Goal: Task Accomplishment & Management: Manage account settings

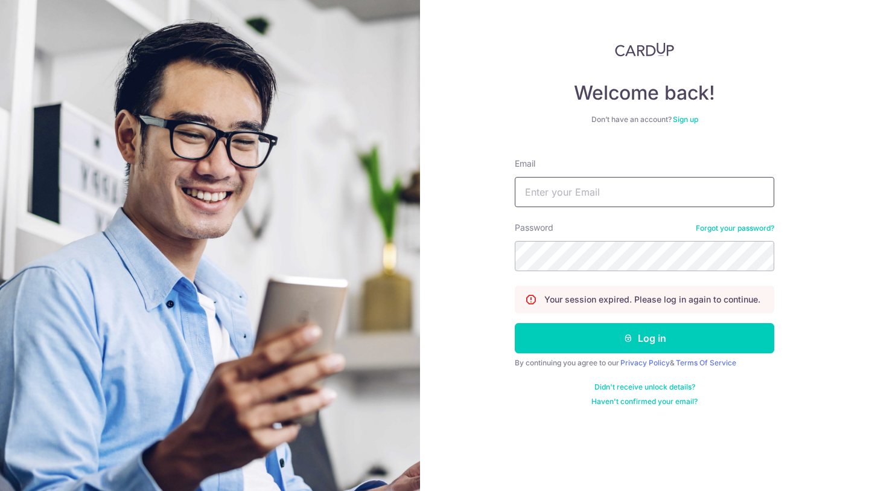
click at [584, 195] on input "Email" at bounding box center [645, 192] width 260 height 30
type input "[EMAIL_ADDRESS][DOMAIN_NAME]"
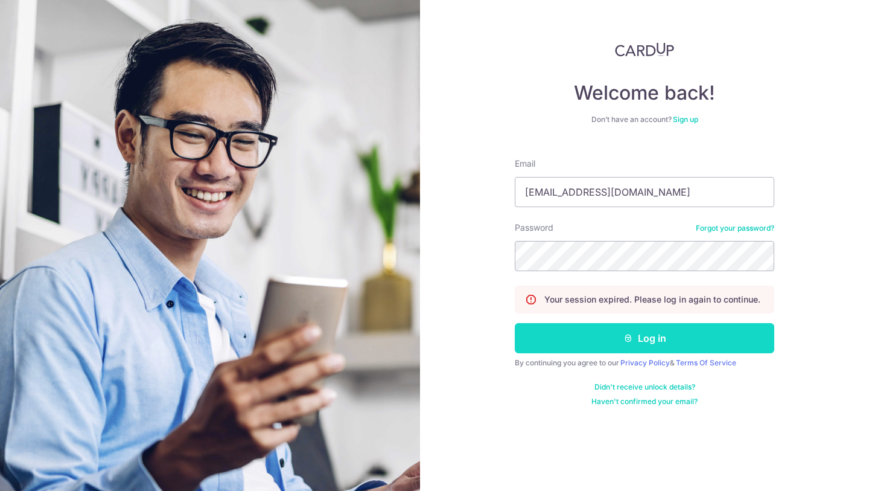
click at [576, 347] on button "Log in" at bounding box center [645, 338] width 260 height 30
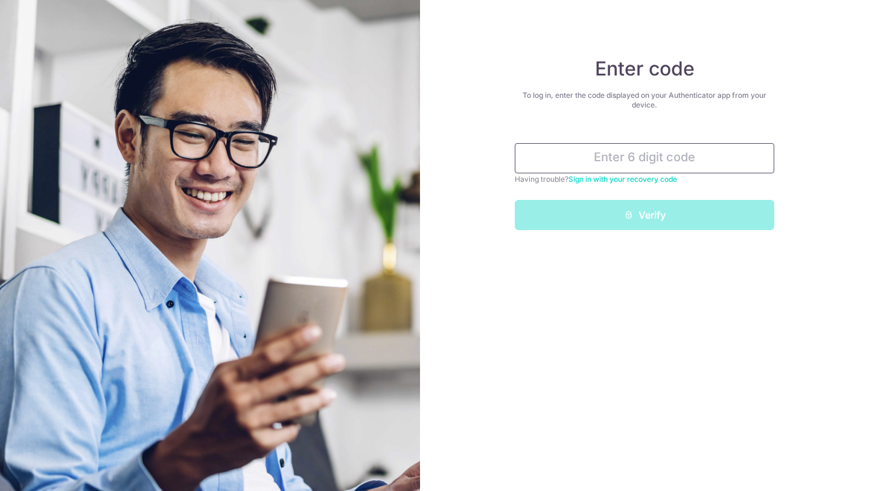
click at [605, 160] on input "text" at bounding box center [645, 158] width 260 height 30
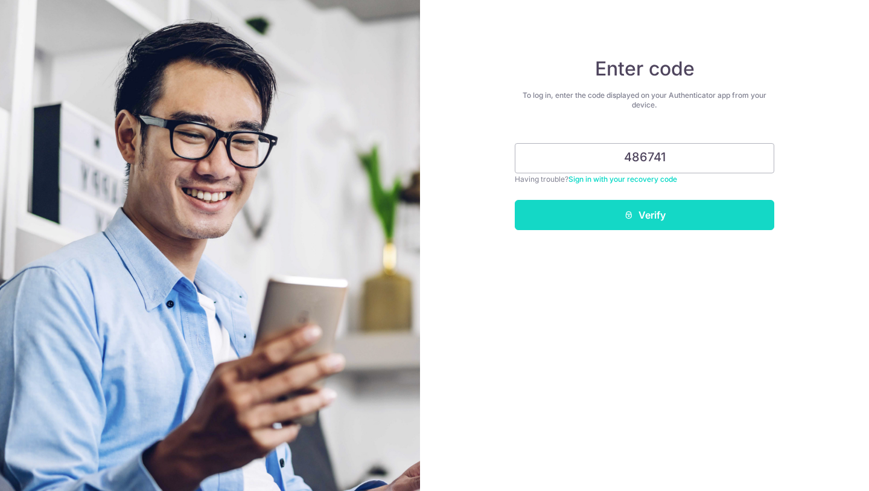
type input "486741"
click at [665, 205] on button "Verify" at bounding box center [645, 215] width 260 height 30
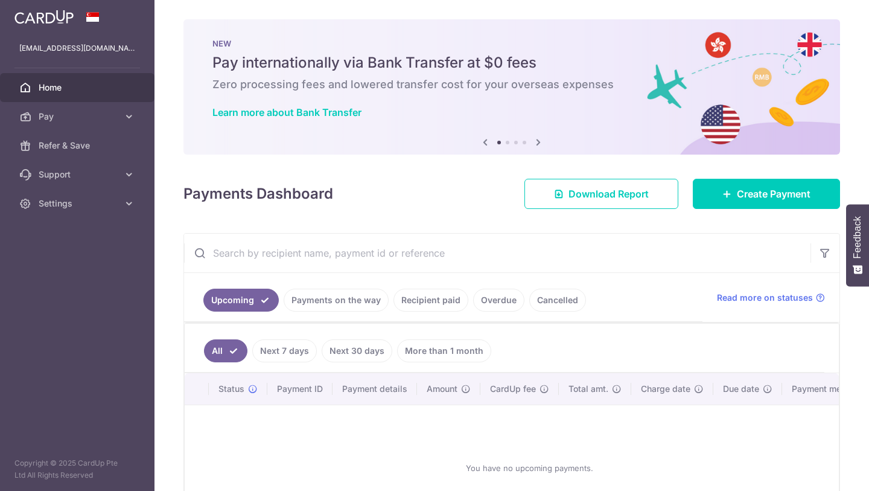
scroll to position [37, 0]
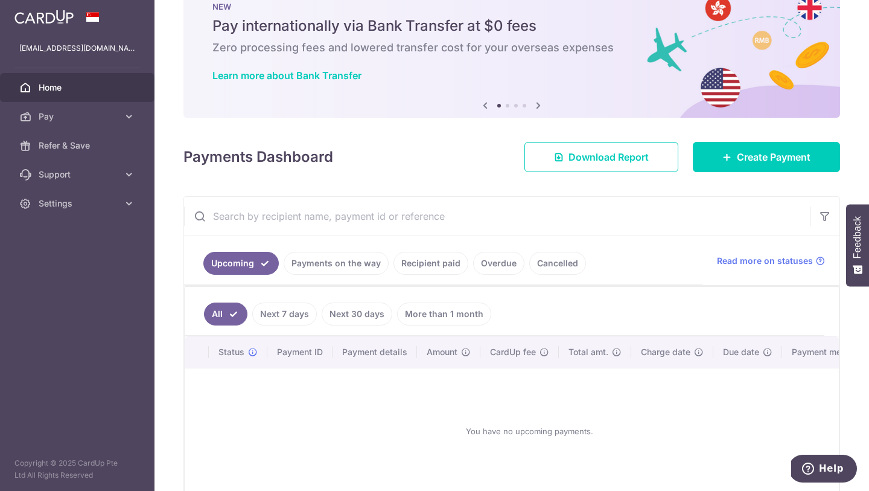
click at [360, 266] on link "Payments on the way" at bounding box center [336, 263] width 105 height 23
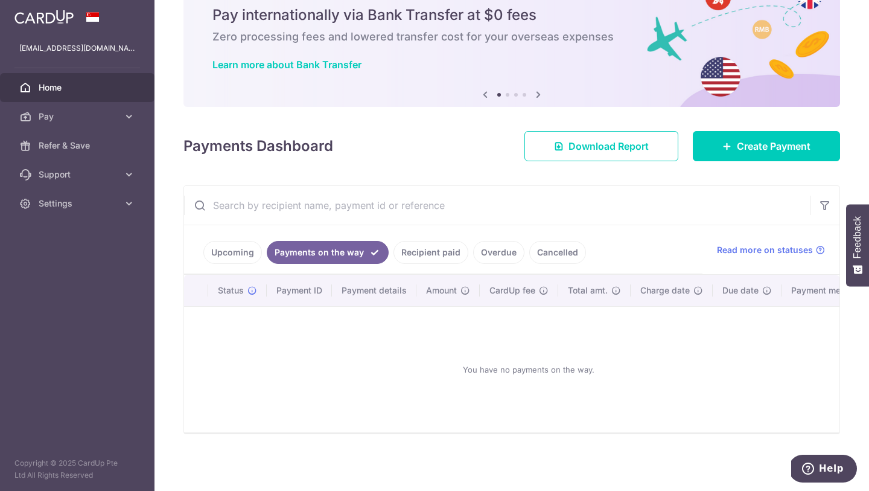
click at [502, 252] on link "Overdue" at bounding box center [498, 252] width 51 height 23
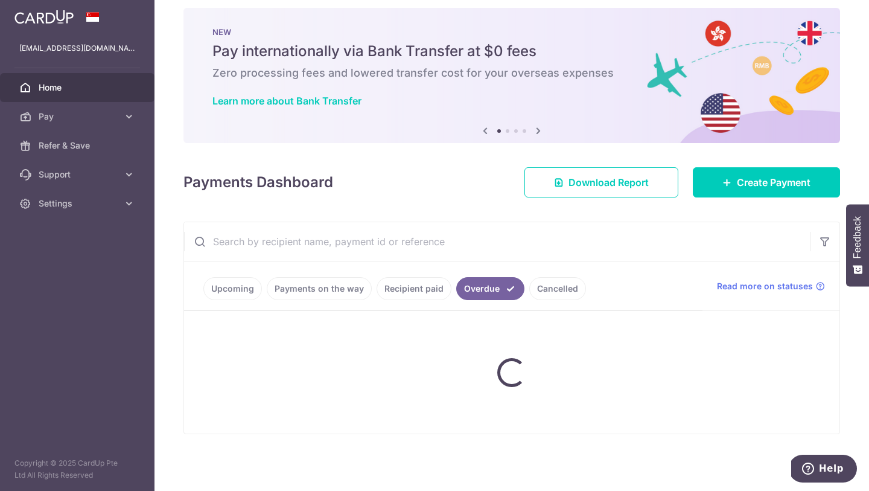
scroll to position [0, 0]
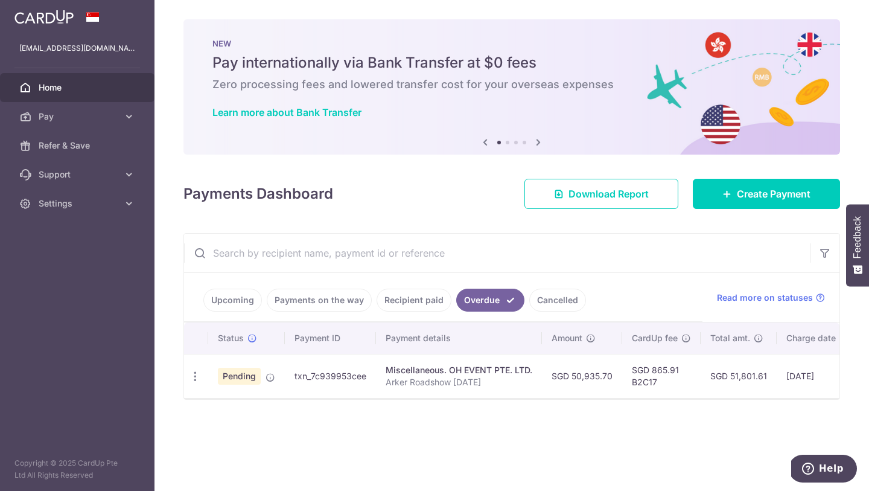
click at [542, 298] on link "Cancelled" at bounding box center [557, 300] width 57 height 23
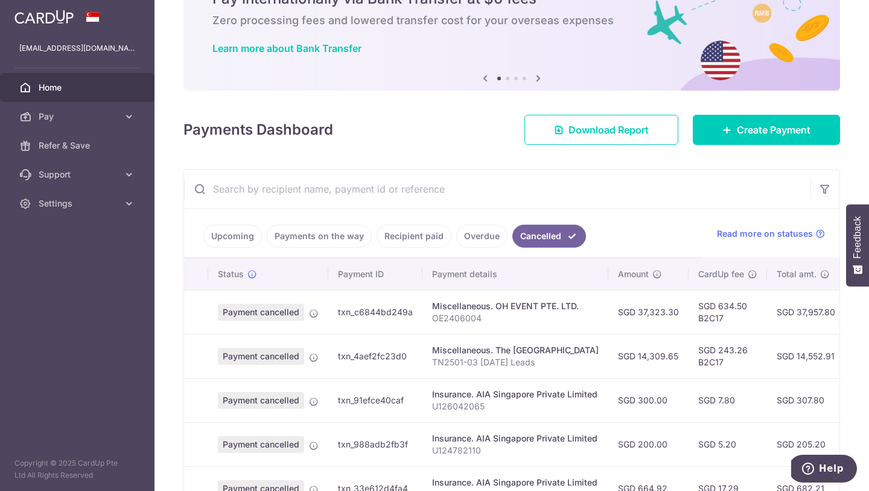
click at [471, 232] on link "Overdue" at bounding box center [481, 236] width 51 height 23
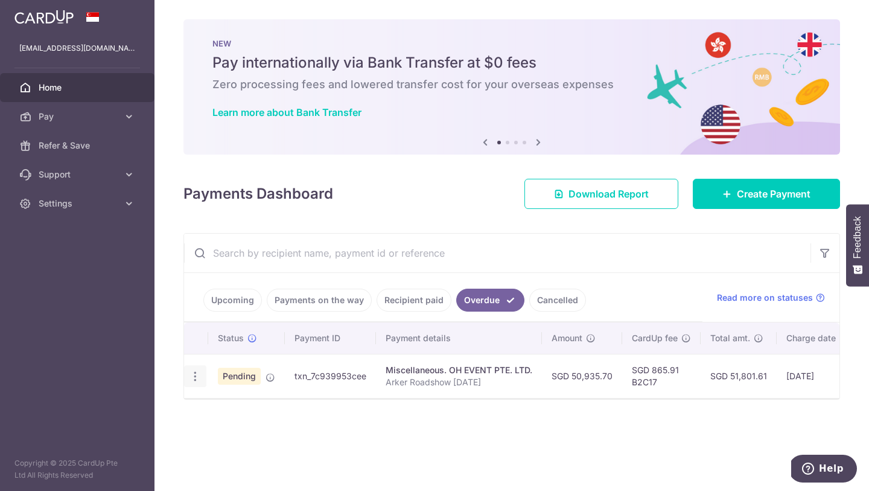
click at [196, 376] on icon "button" at bounding box center [195, 376] width 13 height 13
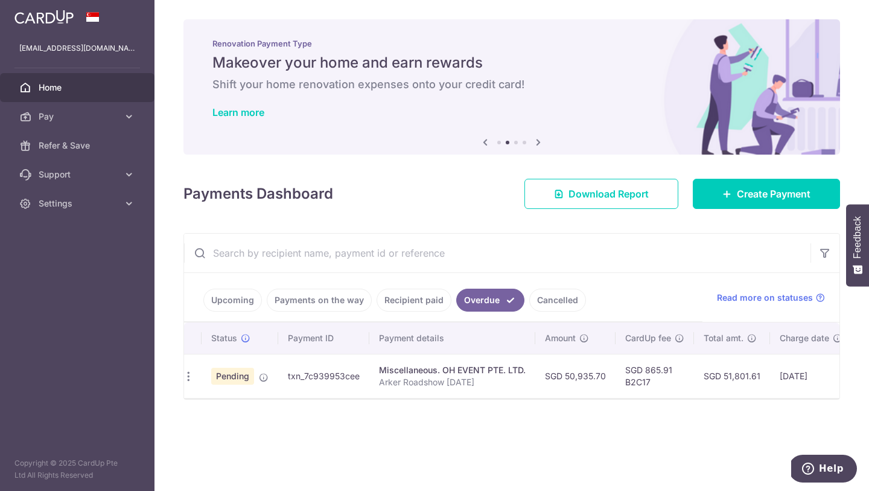
scroll to position [0, 173]
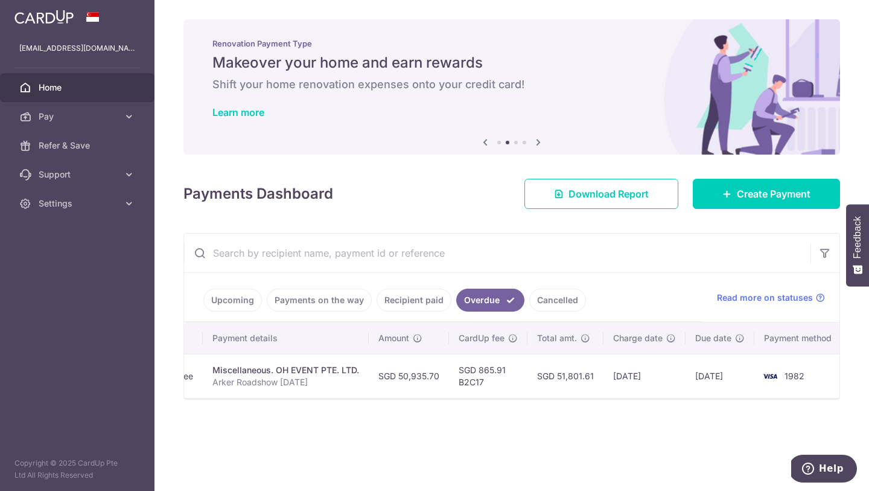
drag, startPoint x: 694, startPoint y: 376, endPoint x: 739, endPoint y: 380, distance: 45.4
click at [739, 380] on td "[DATE]" at bounding box center [720, 376] width 69 height 44
click at [717, 406] on div "× Pause Schedule Pause all future payments in this series Pause just this one p…" at bounding box center [512, 245] width 715 height 491
drag, startPoint x: 611, startPoint y: 375, endPoint x: 674, endPoint y: 378, distance: 62.8
click at [674, 378] on td "[DATE]" at bounding box center [645, 376] width 82 height 44
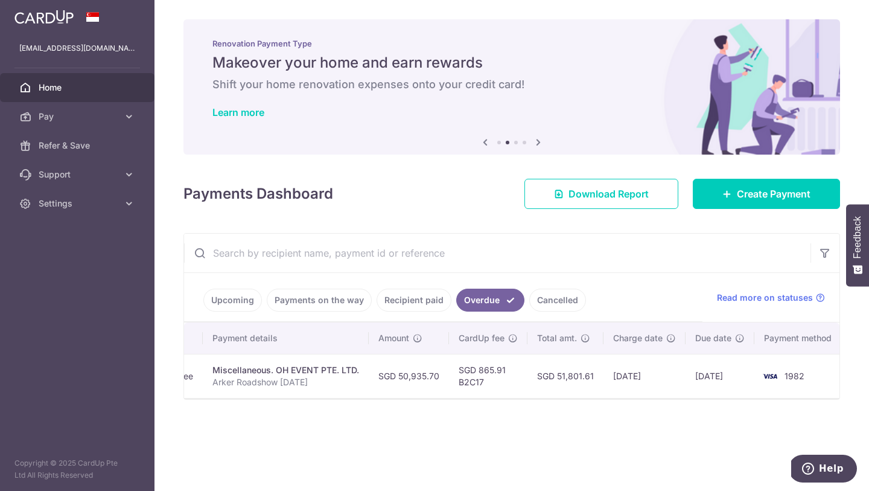
drag, startPoint x: 693, startPoint y: 376, endPoint x: 750, endPoint y: 385, distance: 58.1
click at [750, 385] on td "[DATE]" at bounding box center [720, 376] width 69 height 44
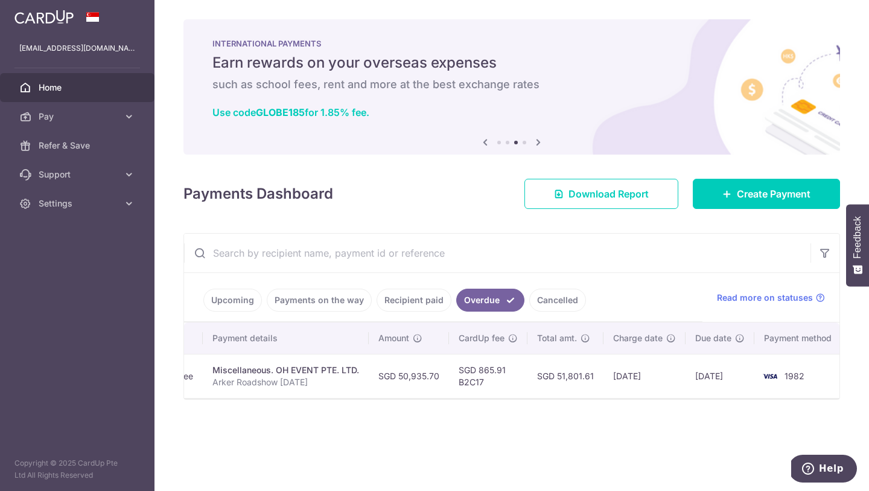
click at [674, 392] on td "[DATE]" at bounding box center [645, 376] width 82 height 44
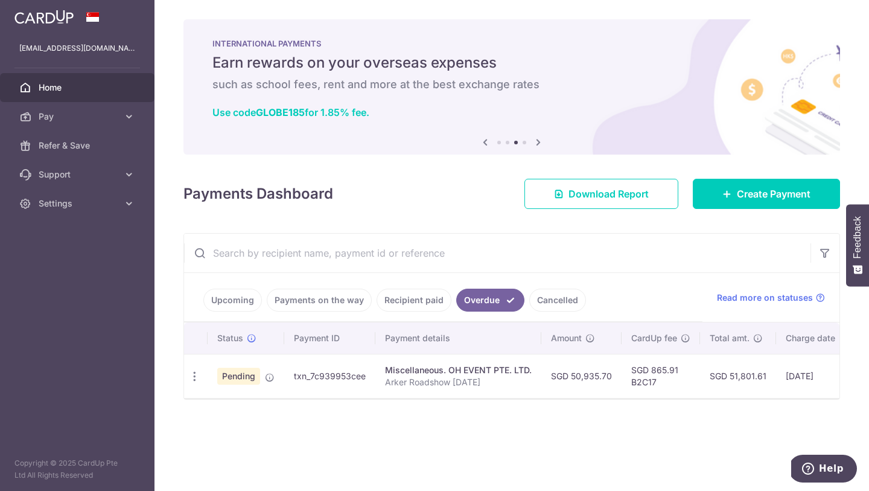
scroll to position [0, 0]
click at [430, 385] on p "Arker Roadshow [DATE]" at bounding box center [459, 382] width 147 height 12
drag, startPoint x: 480, startPoint y: 383, endPoint x: 379, endPoint y: 369, distance: 101.8
click at [378, 369] on td "Miscellaneous. OH EVENT PTE. LTD. Arker Roadshow [DATE]" at bounding box center [459, 376] width 166 height 44
click at [439, 383] on p "Arker Roadshow [DATE]" at bounding box center [459, 382] width 147 height 12
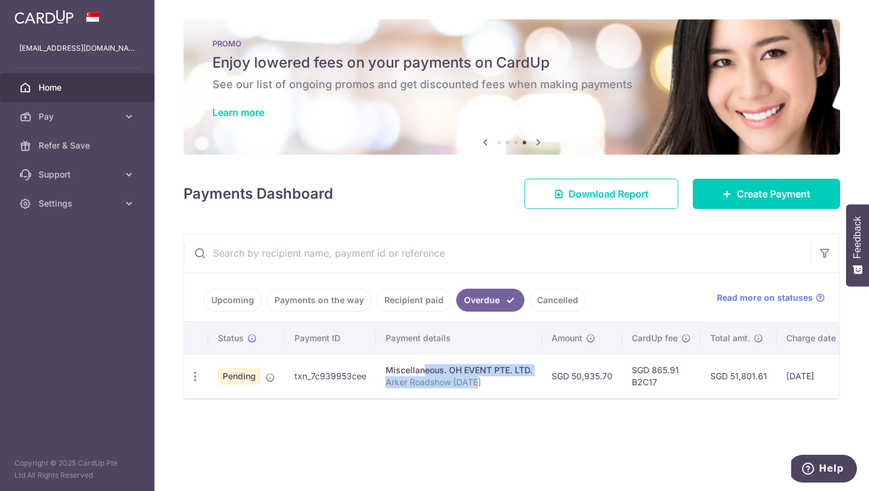
drag, startPoint x: 485, startPoint y: 383, endPoint x: 383, endPoint y: 372, distance: 102.6
click at [383, 372] on td "Miscellaneous. OH EVENT PTE. LTD. Arker Roadshow [DATE]" at bounding box center [459, 376] width 166 height 44
click at [462, 386] on p "Arker Roadshow [DATE]" at bounding box center [459, 382] width 147 height 12
drag, startPoint x: 488, startPoint y: 383, endPoint x: 381, endPoint y: 365, distance: 107.8
click at [381, 365] on td "Miscellaneous. OH EVENT PTE. LTD. Arker Roadshow [DATE]" at bounding box center [459, 376] width 166 height 44
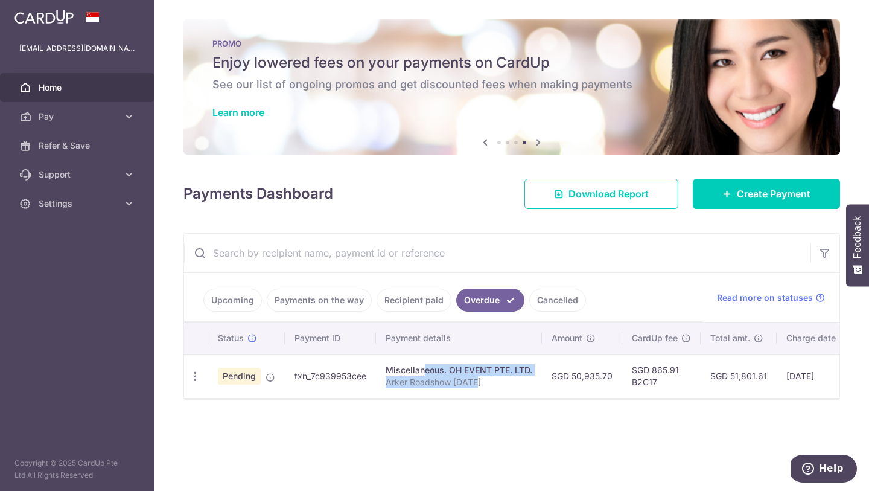
click at [433, 375] on div "Miscellaneous. OH EVENT PTE. LTD." at bounding box center [459, 370] width 147 height 12
click at [428, 300] on link "Recipient paid" at bounding box center [414, 300] width 75 height 23
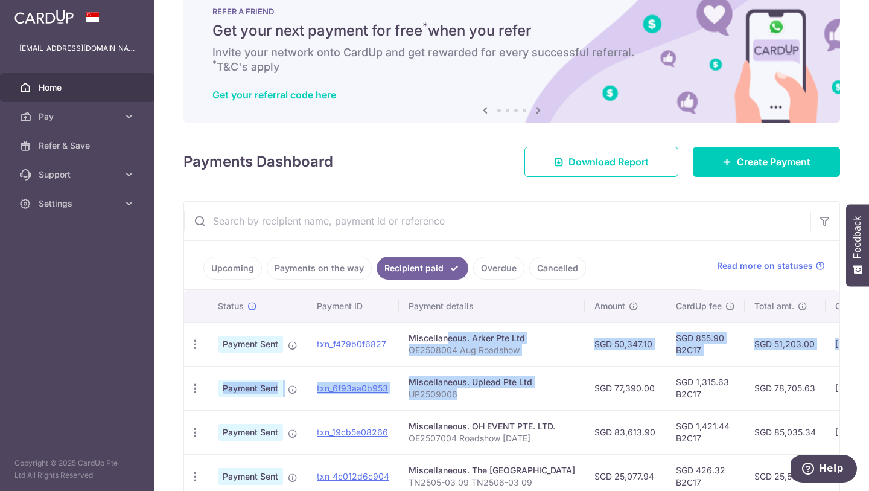
drag, startPoint x: 472, startPoint y: 391, endPoint x: 407, endPoint y: 342, distance: 81.4
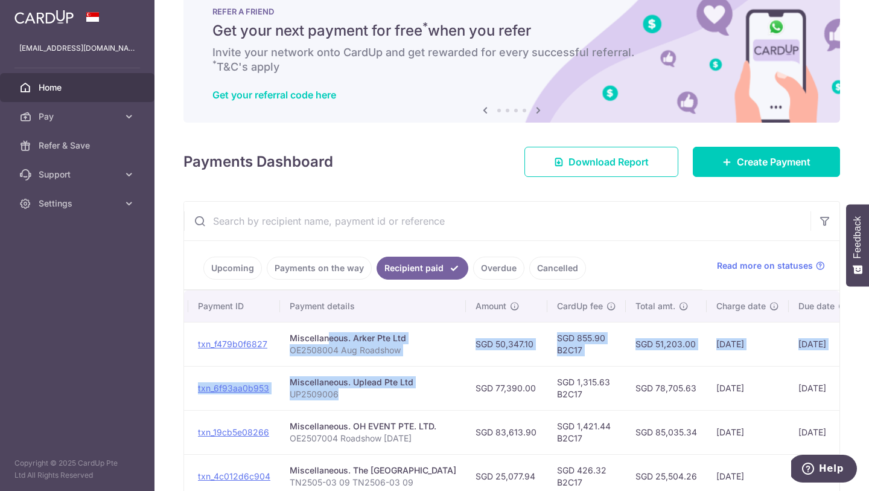
scroll to position [0, 202]
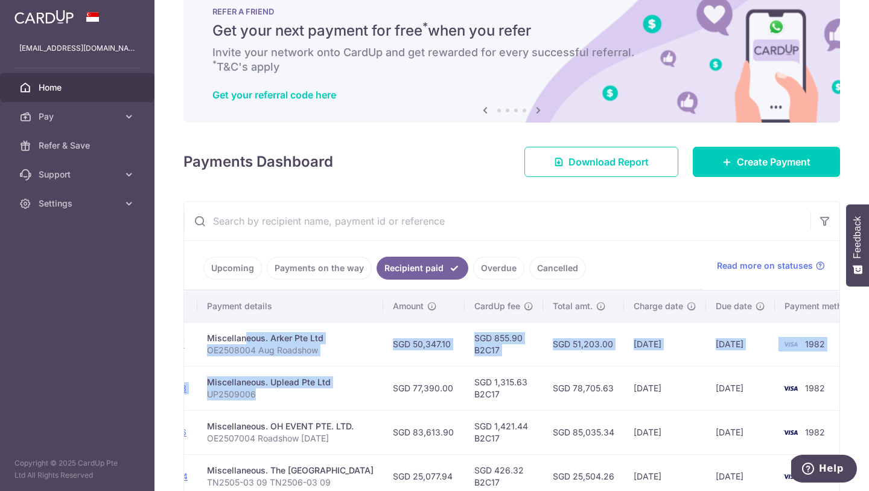
click at [633, 354] on td "[DATE]" at bounding box center [665, 344] width 82 height 44
drag, startPoint x: 695, startPoint y: 344, endPoint x: 738, endPoint y: 392, distance: 64.6
click at [738, 392] on td "[DATE]" at bounding box center [740, 388] width 69 height 44
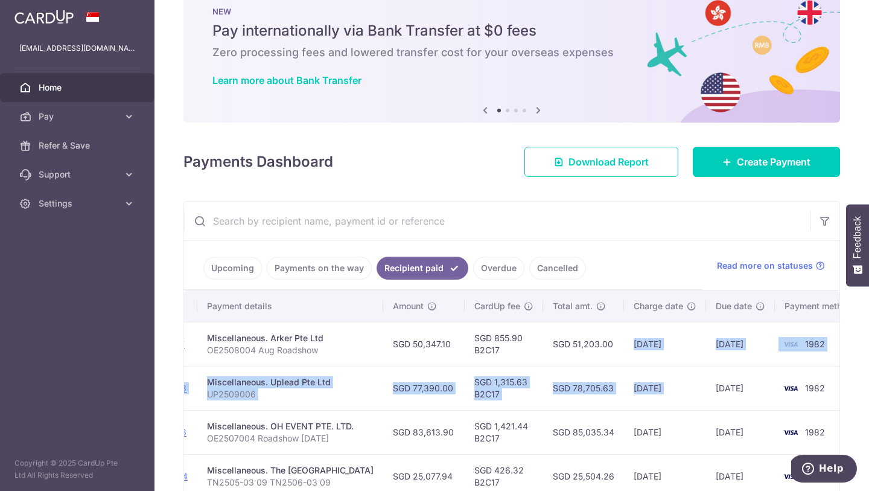
drag, startPoint x: 611, startPoint y: 340, endPoint x: 680, endPoint y: 391, distance: 85.5
click at [676, 389] on td "[DATE]" at bounding box center [665, 388] width 82 height 44
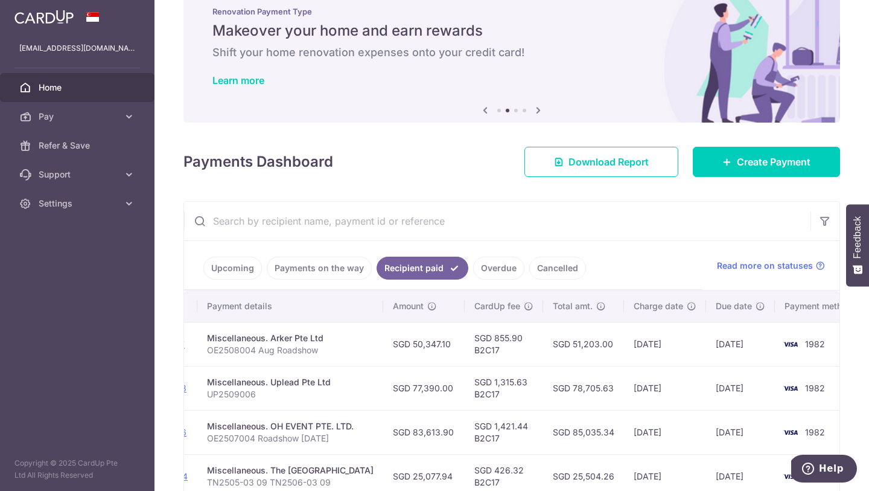
click at [502, 266] on link "Overdue" at bounding box center [498, 268] width 51 height 23
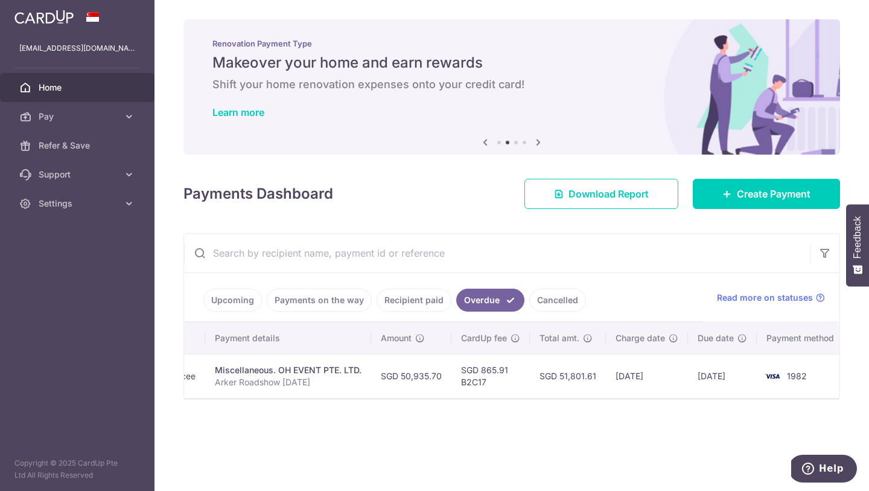
scroll to position [0, 173]
drag, startPoint x: 535, startPoint y: 375, endPoint x: 590, endPoint y: 375, distance: 54.3
click at [590, 375] on td "SGD 51,801.61" at bounding box center [566, 376] width 76 height 44
click at [550, 376] on td "SGD 51,801.61" at bounding box center [566, 376] width 76 height 44
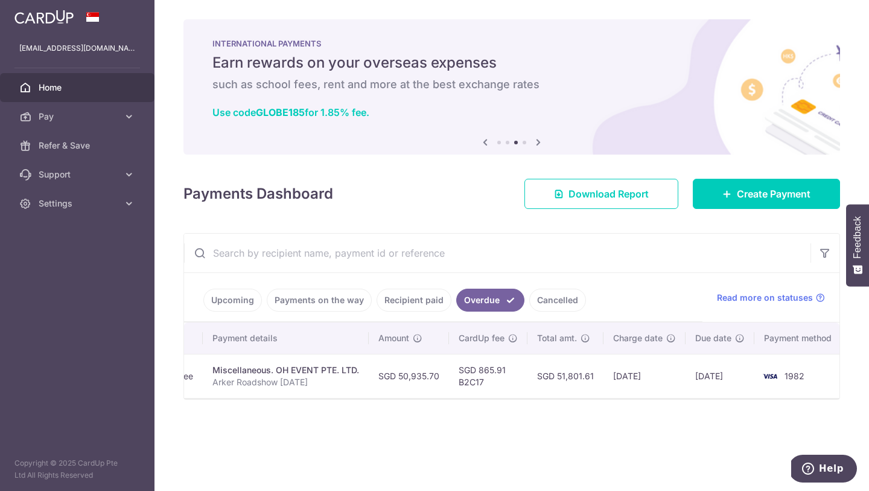
click at [246, 298] on link "Upcoming" at bounding box center [232, 300] width 59 height 23
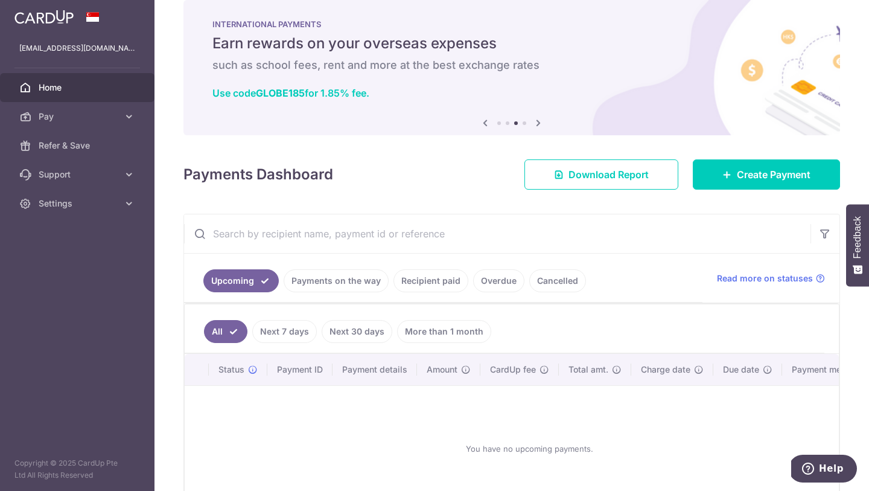
scroll to position [24, 0]
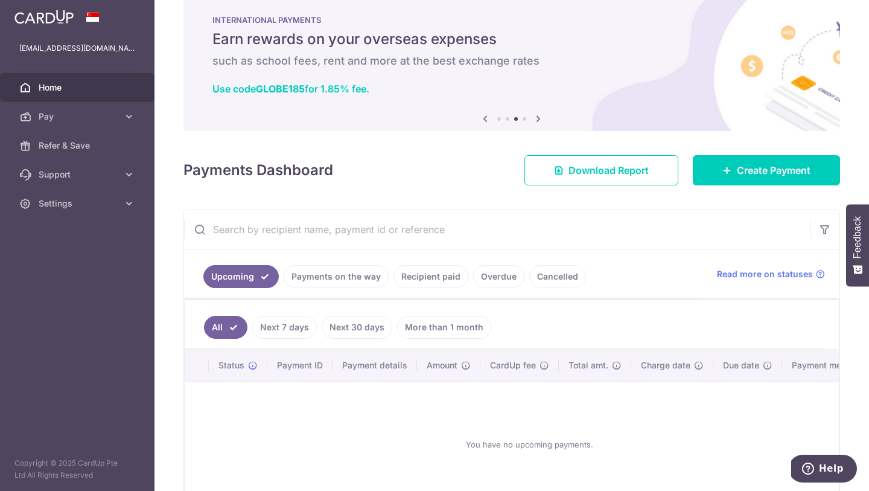
click at [437, 272] on link "Recipient paid" at bounding box center [431, 276] width 75 height 23
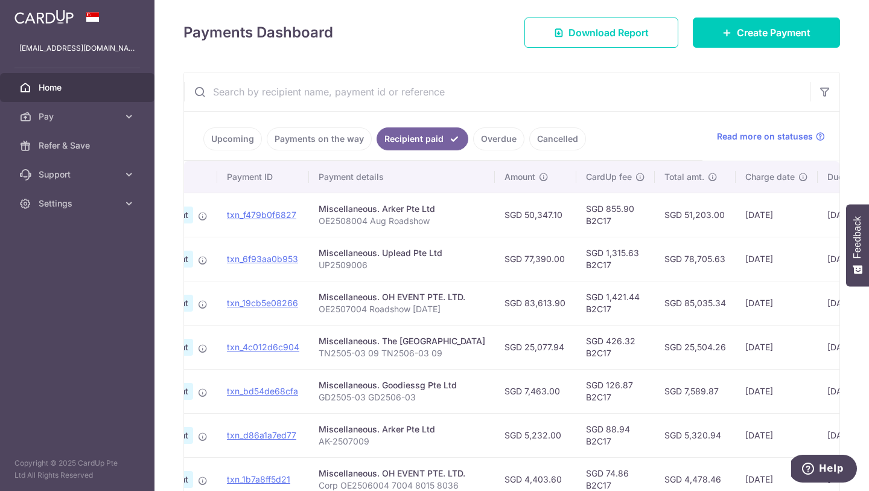
scroll to position [0, 108]
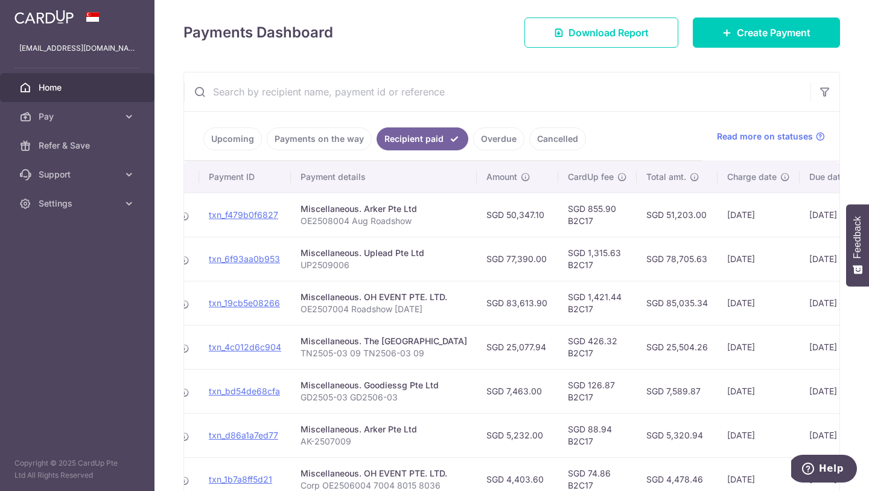
click at [553, 150] on ul "Upcoming Payments on the way Recipient paid Overdue Cancelled" at bounding box center [443, 136] width 519 height 49
click at [550, 142] on link "Cancelled" at bounding box center [557, 138] width 57 height 23
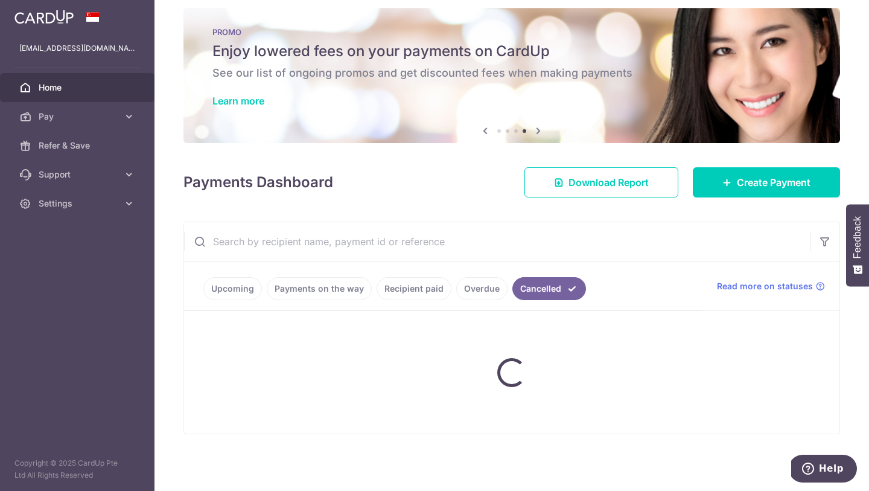
scroll to position [161, 0]
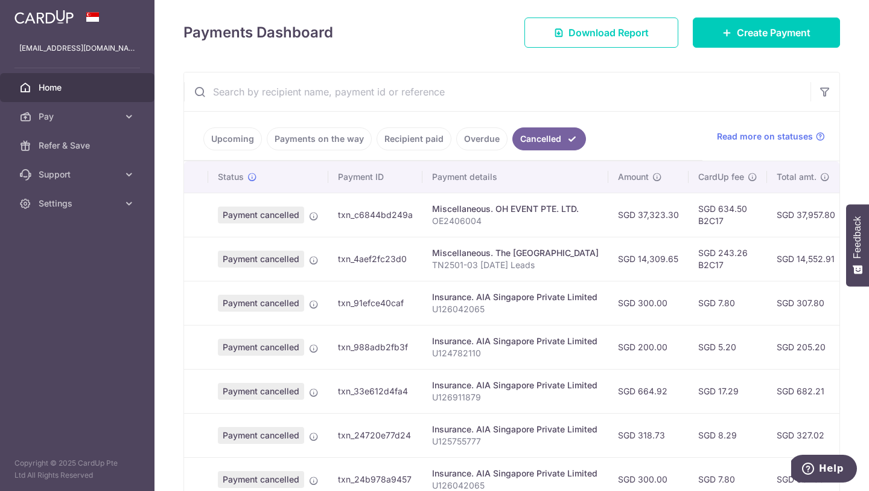
click at [485, 142] on link "Overdue" at bounding box center [481, 138] width 51 height 23
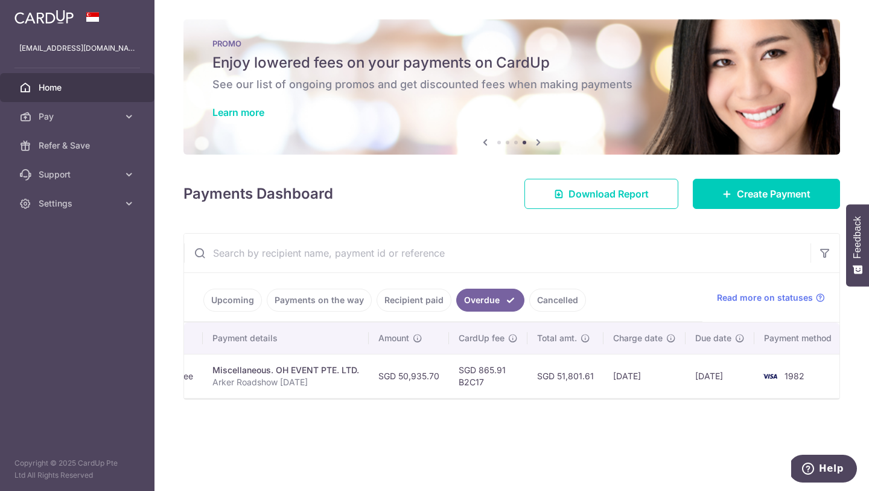
scroll to position [0, 0]
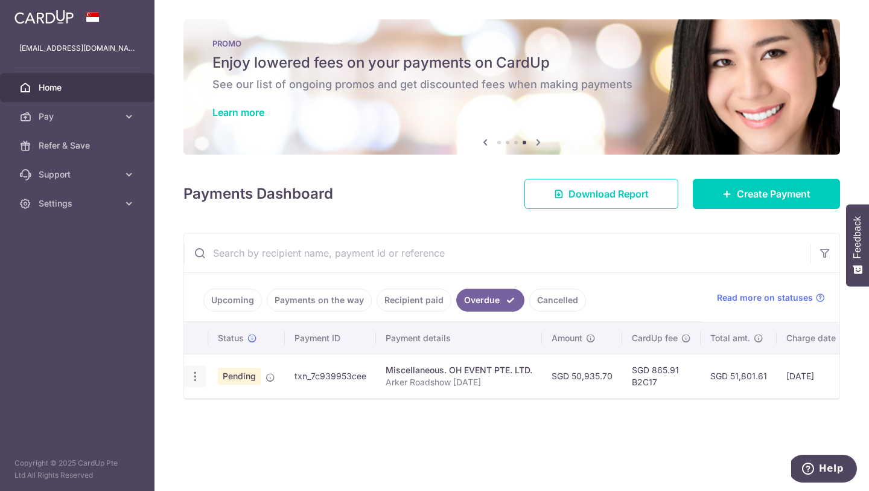
click at [197, 378] on icon "button" at bounding box center [195, 376] width 13 height 13
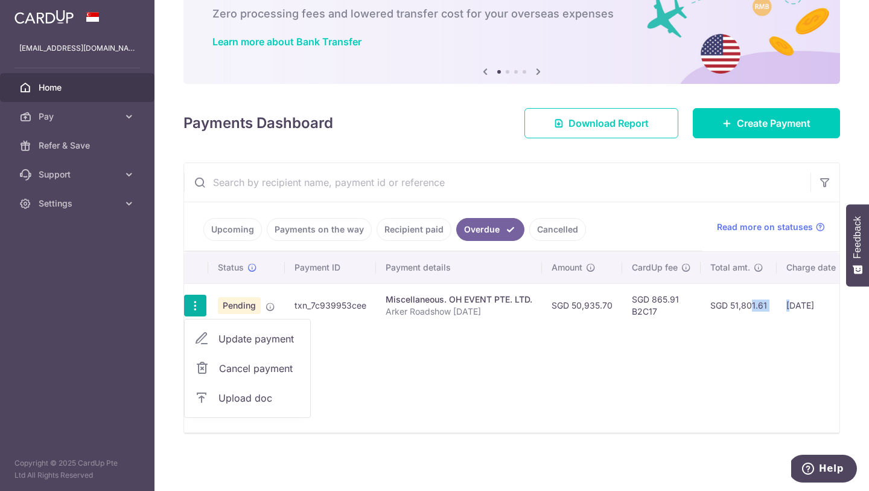
drag, startPoint x: 730, startPoint y: 305, endPoint x: 788, endPoint y: 305, distance: 58.0
click at [788, 305] on tr "Update payment Cancel payment Upload doc Pending txn_7c939953cee Miscellaneous.…" at bounding box center [601, 305] width 835 height 44
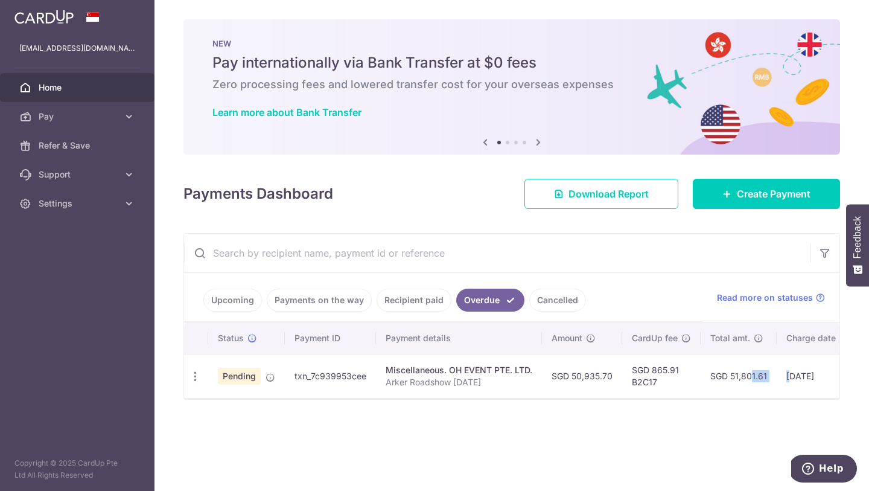
scroll to position [0, 0]
click at [674, 405] on div "× Pause Schedule Pause all future payments in this series Pause just this one p…" at bounding box center [512, 245] width 715 height 491
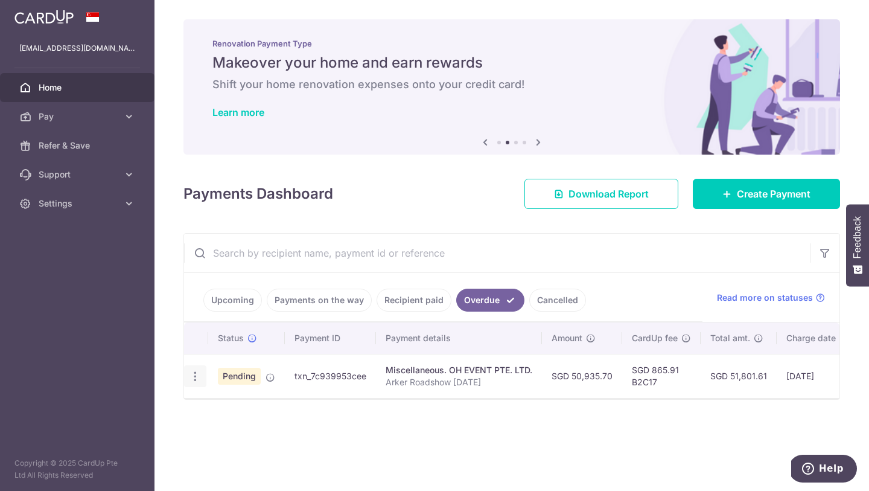
click at [194, 375] on icon "button" at bounding box center [195, 376] width 13 height 13
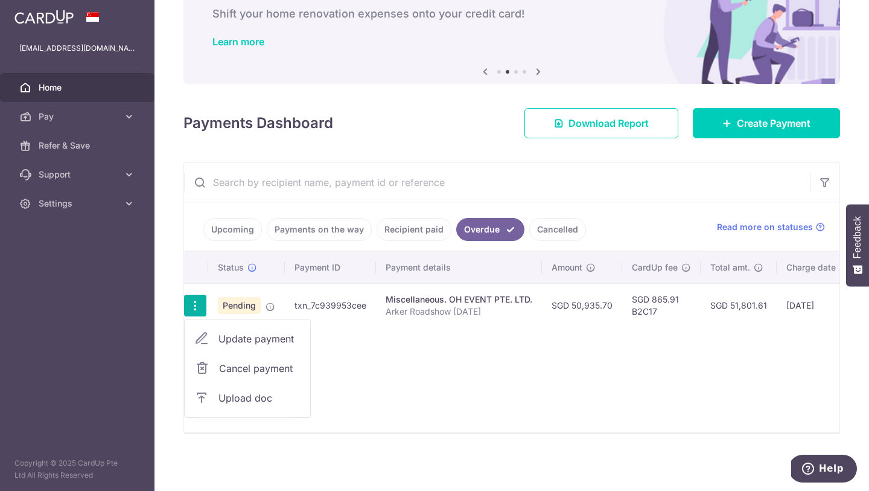
click at [381, 368] on div "Status Payment ID Payment details Amount CardUp fee Total amt. Charge date Due …" at bounding box center [512, 342] width 656 height 180
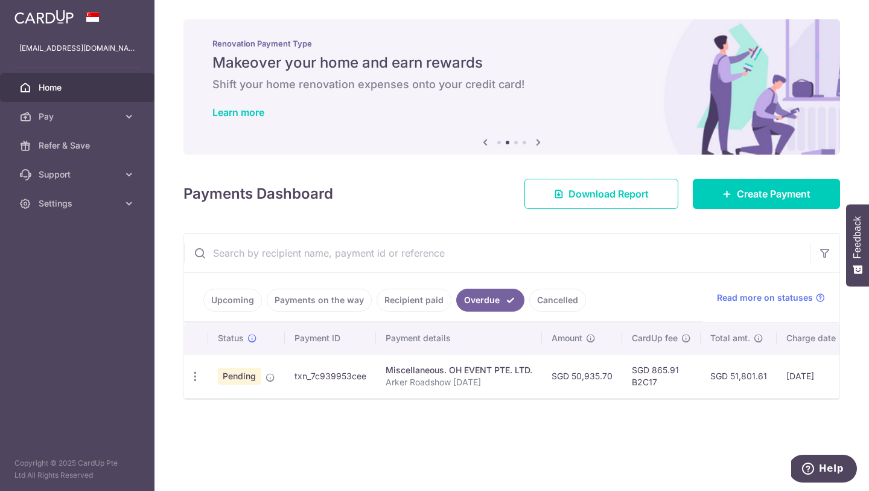
scroll to position [0, 0]
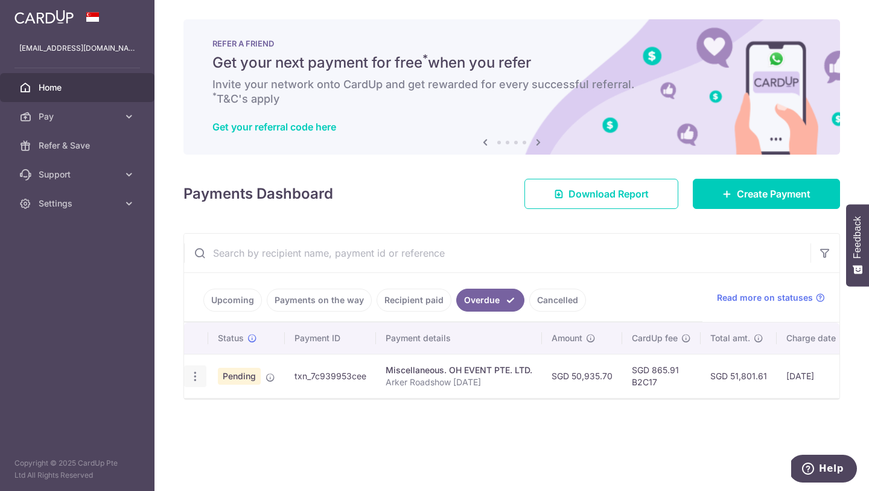
click at [199, 377] on icon "button" at bounding box center [195, 376] width 13 height 13
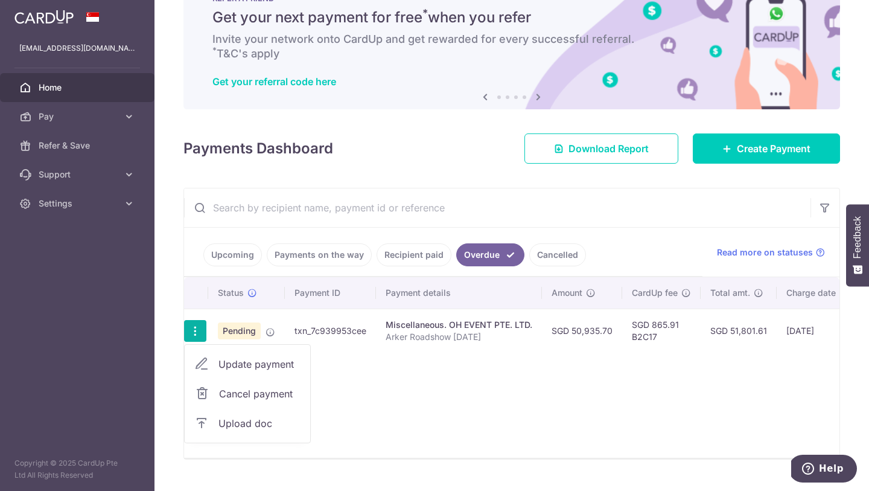
scroll to position [71, 0]
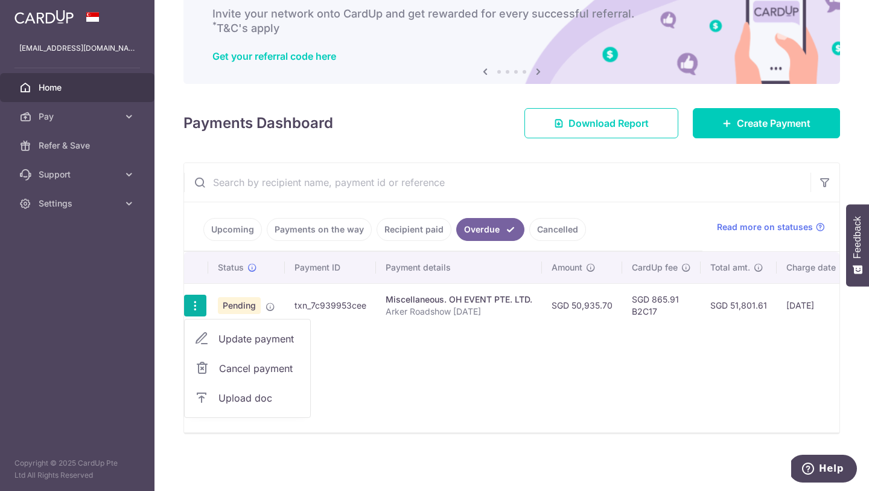
click at [255, 335] on span "Update payment" at bounding box center [260, 338] width 82 height 14
radio input "true"
type input "50,935.70"
type input "[DATE]"
type input "Arker Roadshow [DATE]"
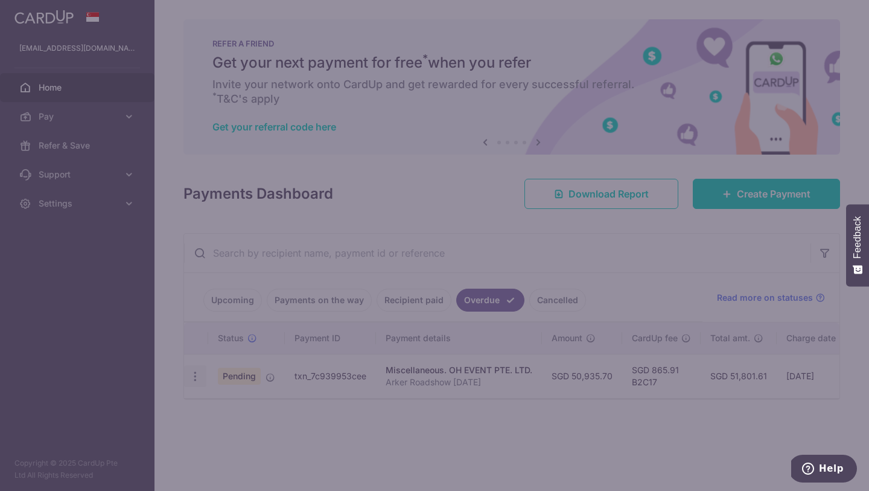
scroll to position [0, 0]
type input "B2C17"
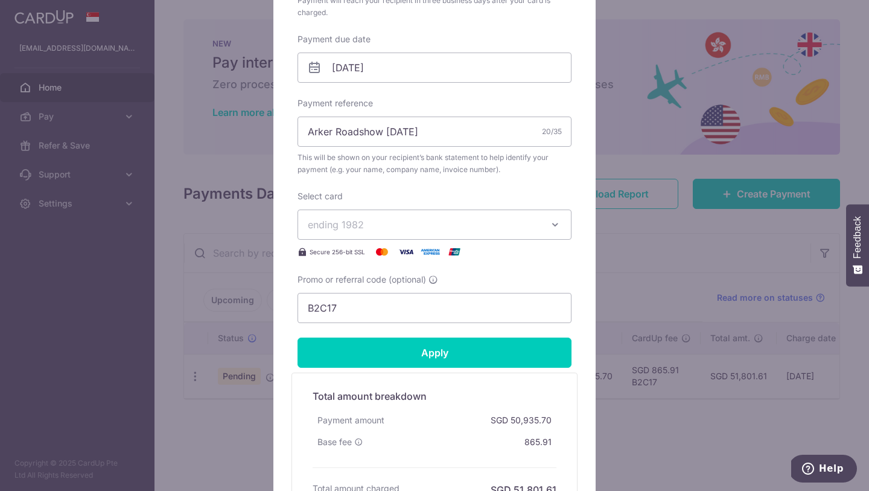
scroll to position [343, 0]
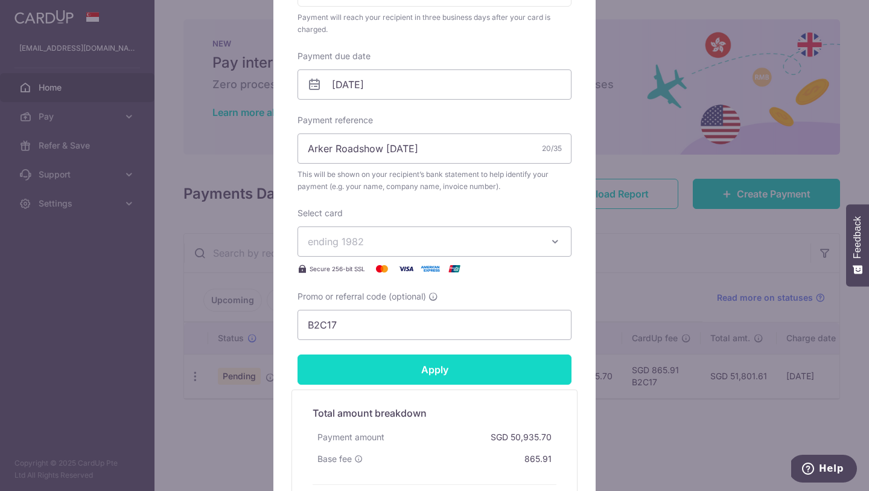
click at [424, 372] on input "Apply" at bounding box center [435, 369] width 274 height 30
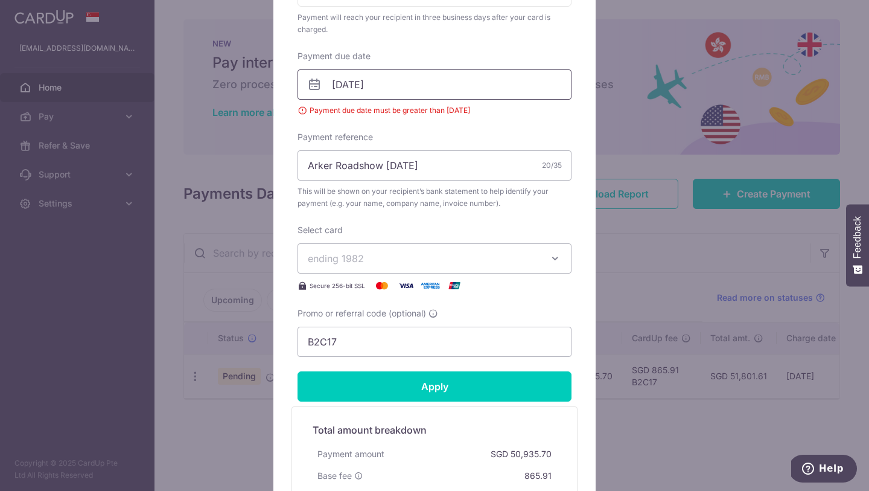
click at [412, 94] on input "[DATE]" at bounding box center [435, 84] width 274 height 30
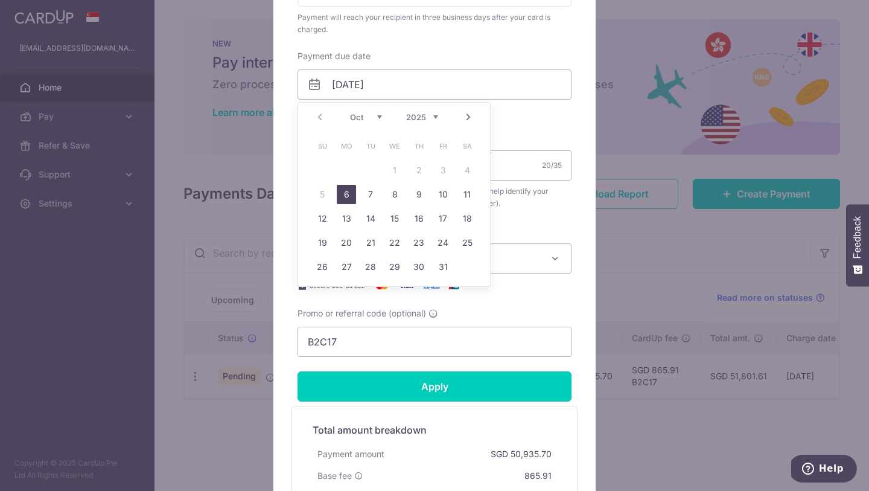
click at [344, 196] on link "6" at bounding box center [346, 194] width 19 height 19
type input "[DATE]"
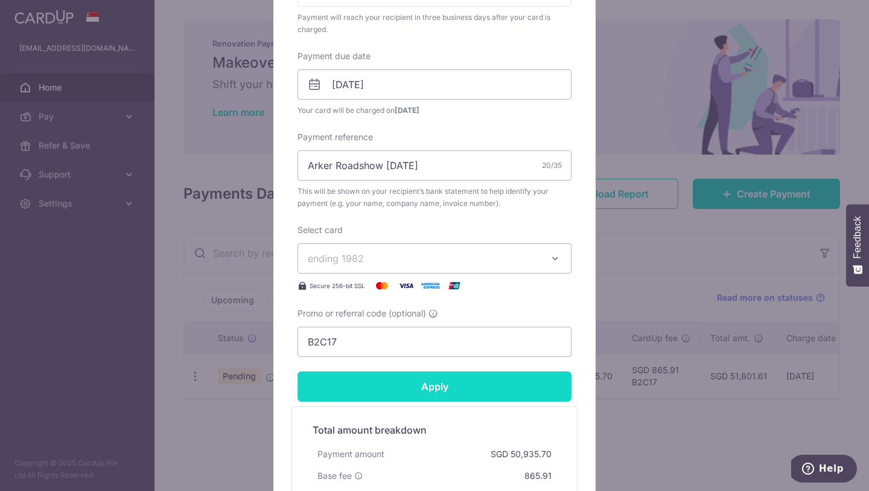
click at [400, 393] on input "Apply" at bounding box center [435, 386] width 274 height 30
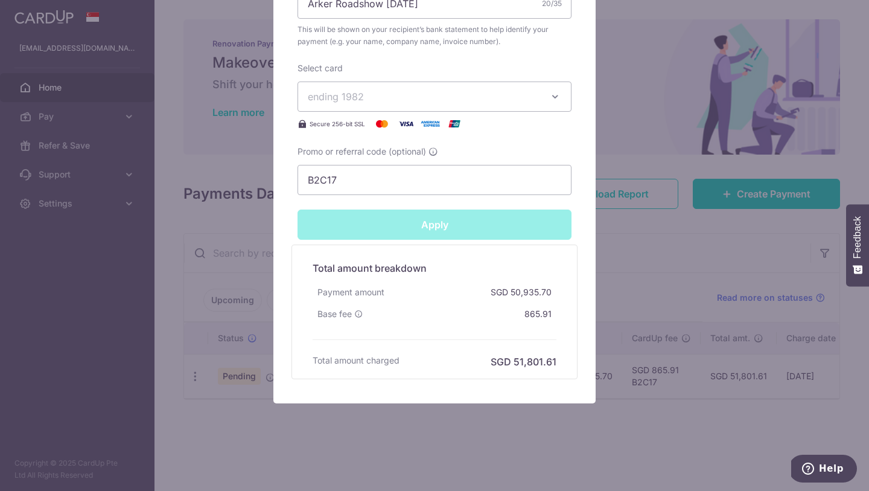
type input "Successfully Applied"
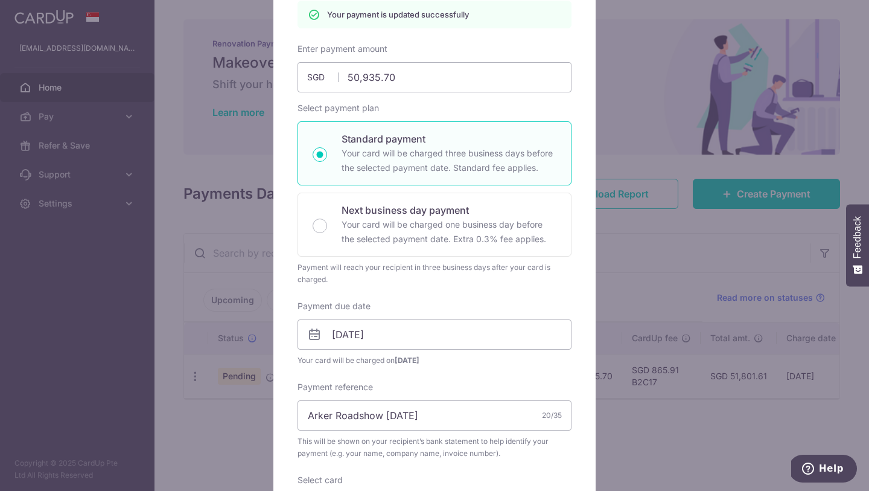
scroll to position [0, 0]
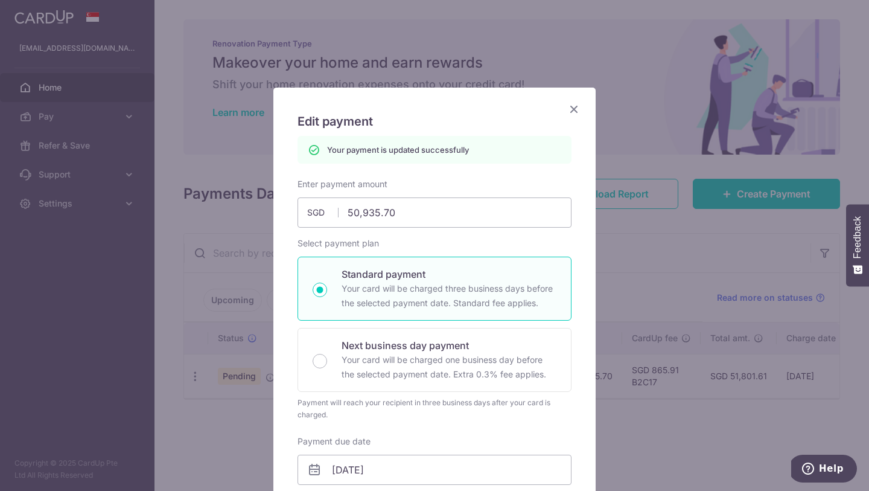
click at [575, 110] on icon "Close" at bounding box center [574, 108] width 14 height 15
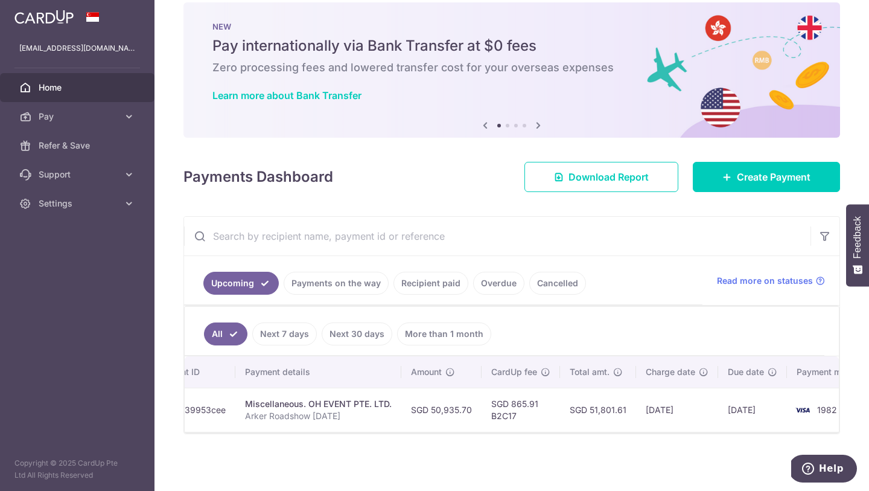
scroll to position [0, 142]
